Goal: Transaction & Acquisition: Purchase product/service

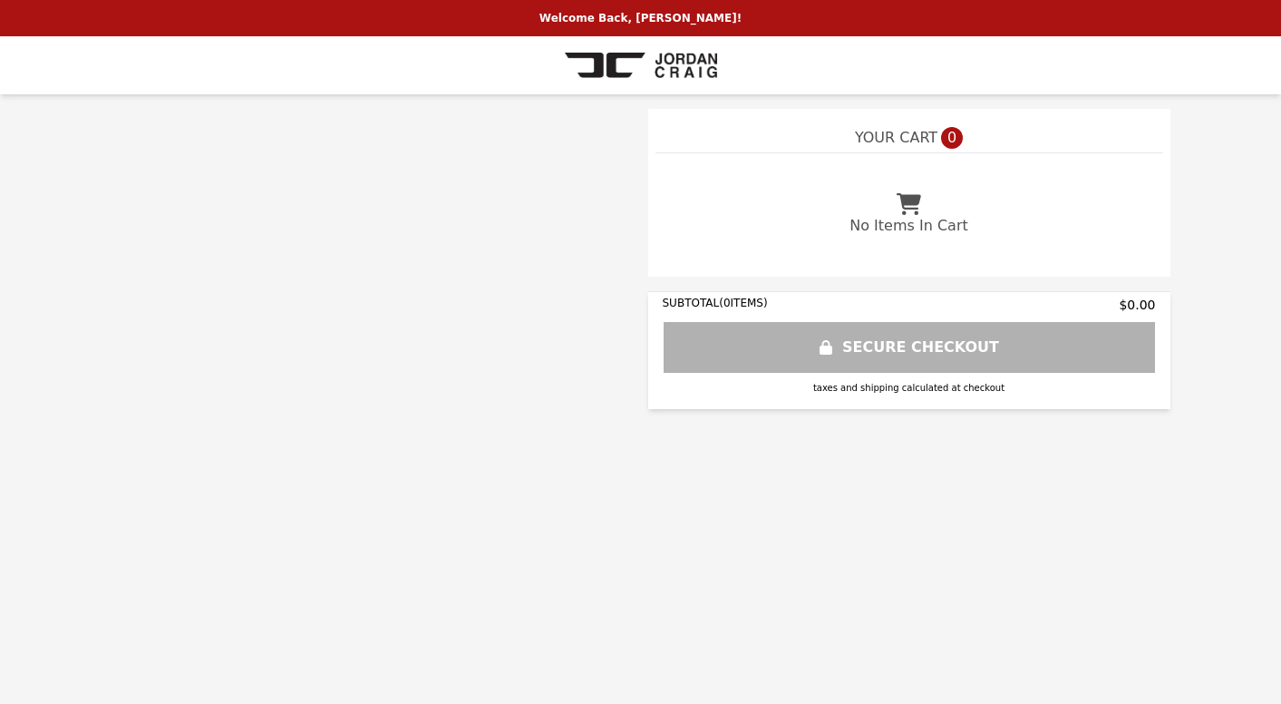
select select "**"
select select "**********"
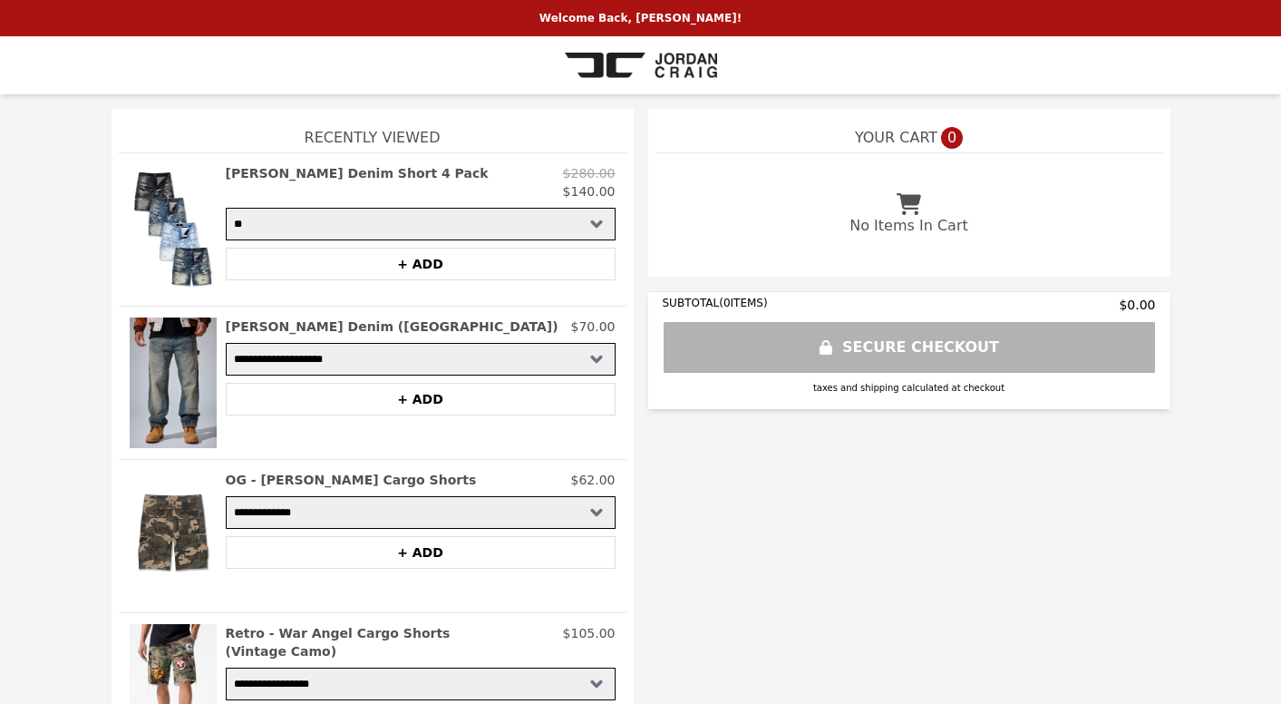
click at [356, 170] on h2 "[PERSON_NAME] Denim Short 4 Pack" at bounding box center [357, 173] width 263 height 18
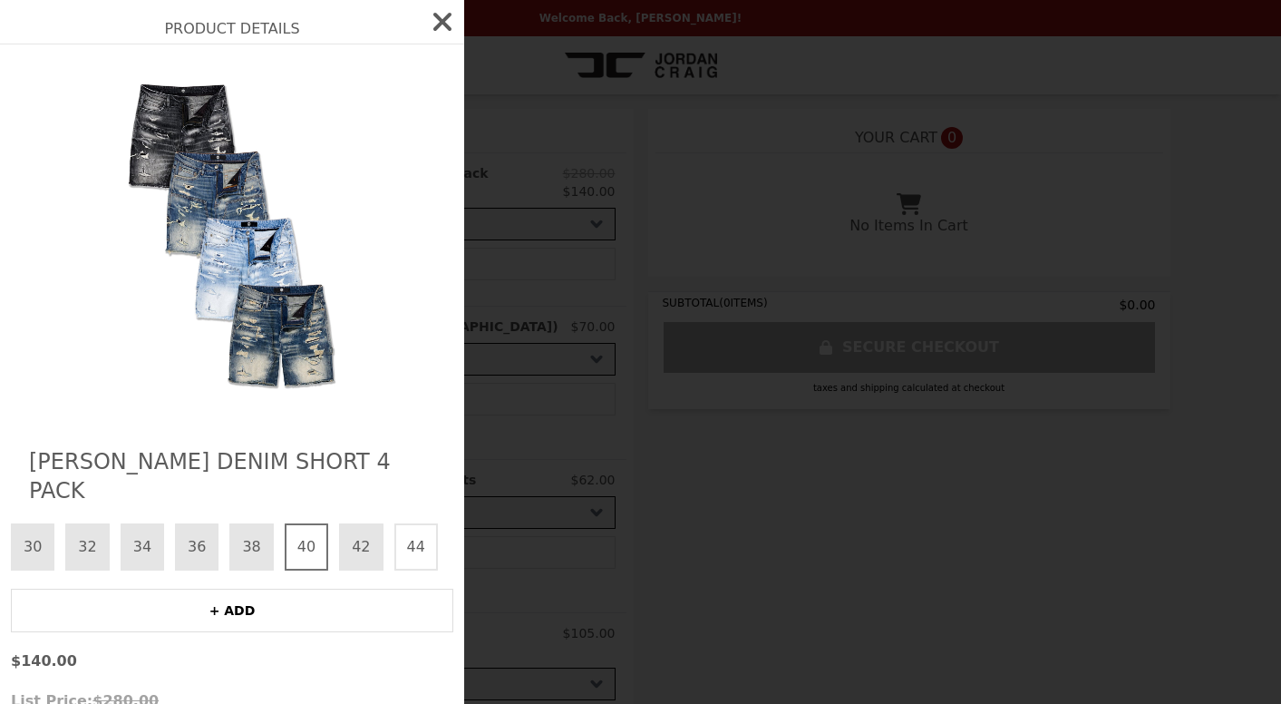
click at [433, 21] on icon "button" at bounding box center [442, 22] width 18 height 18
